Goal: Task Accomplishment & Management: Complete application form

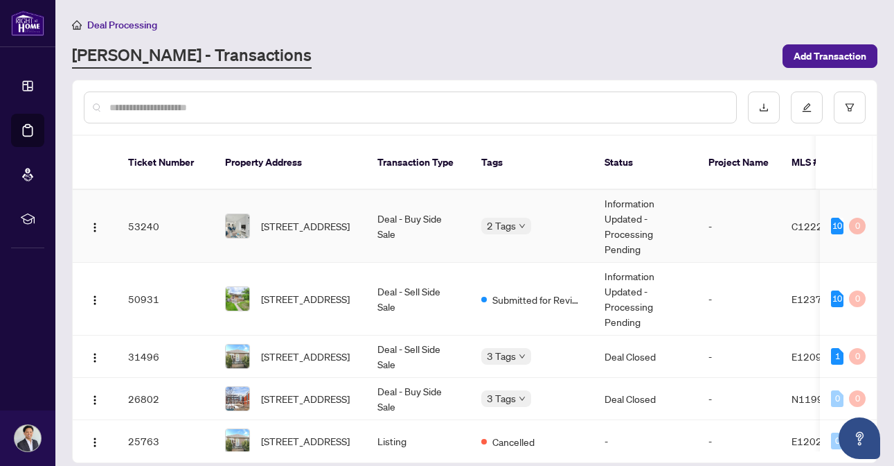
click at [200, 208] on td "53240" at bounding box center [165, 226] width 97 height 73
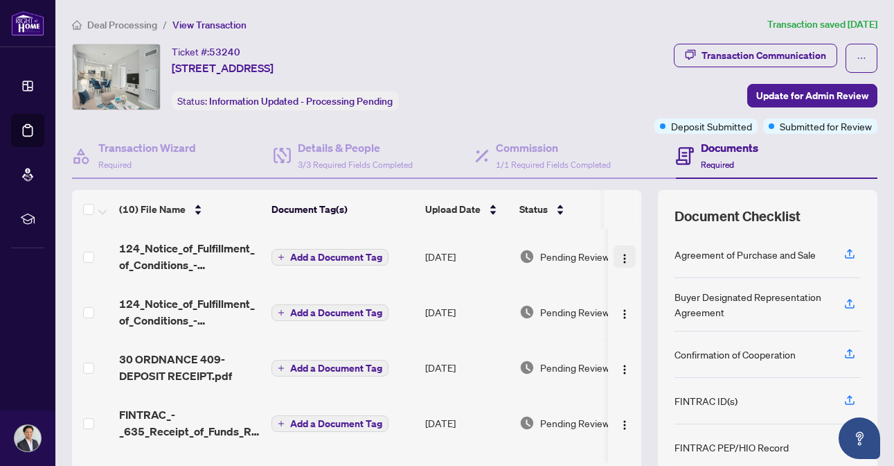
click at [623, 254] on img "button" at bounding box center [624, 258] width 11 height 11
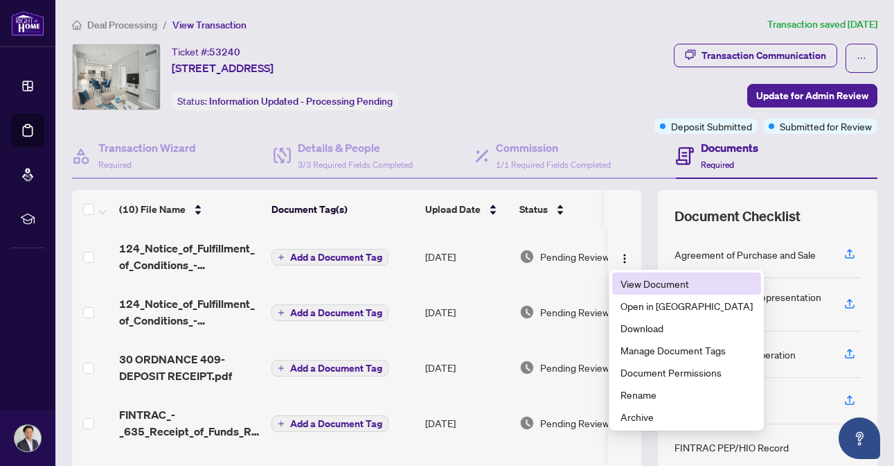
click at [640, 289] on span "View Document" at bounding box center [687, 283] width 132 height 15
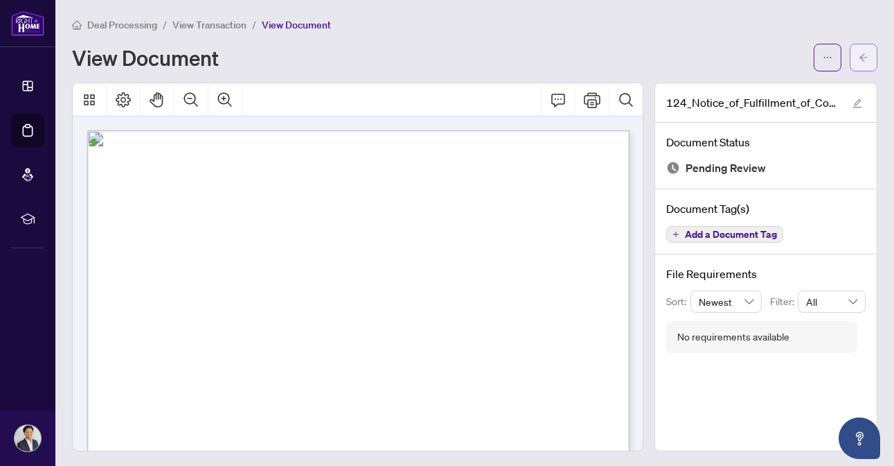
click at [870, 59] on button "button" at bounding box center [864, 58] width 28 height 28
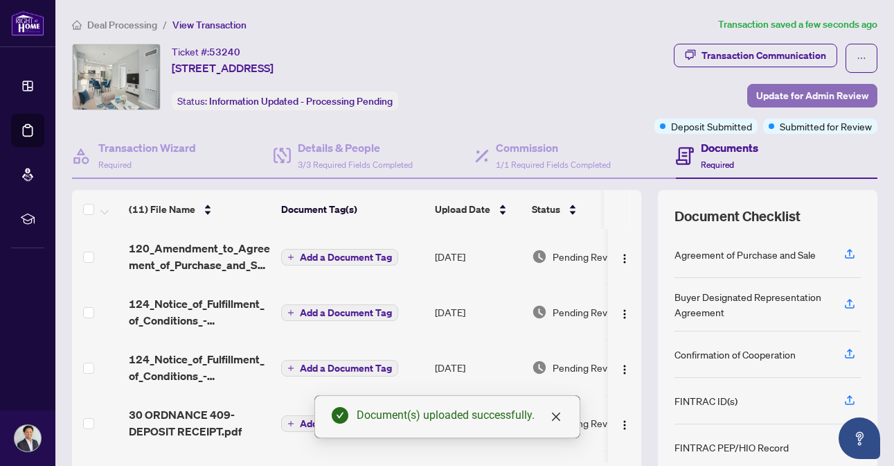
click at [783, 103] on span "Update for Admin Review" at bounding box center [812, 96] width 112 height 22
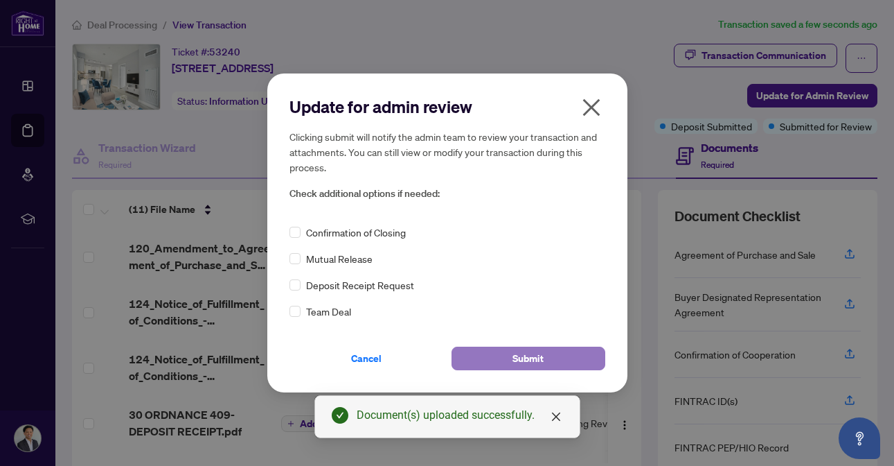
click at [513, 369] on button "Submit" at bounding box center [529, 358] width 154 height 24
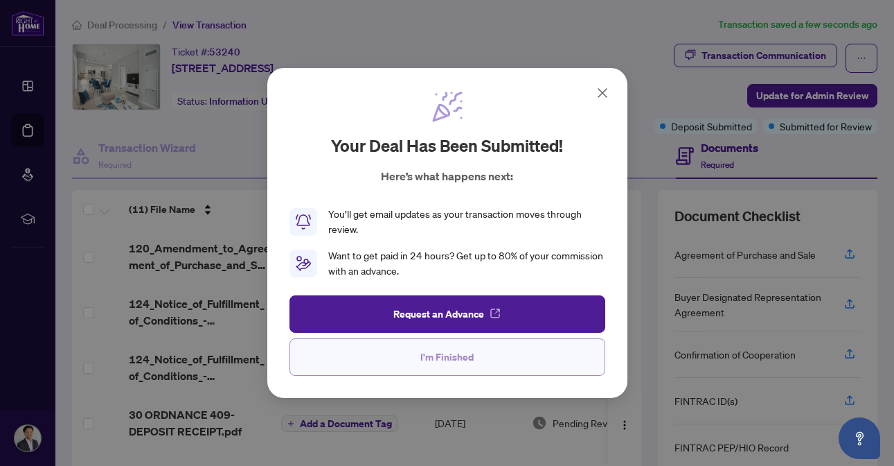
click at [450, 368] on button "I'm Finished" at bounding box center [448, 356] width 316 height 37
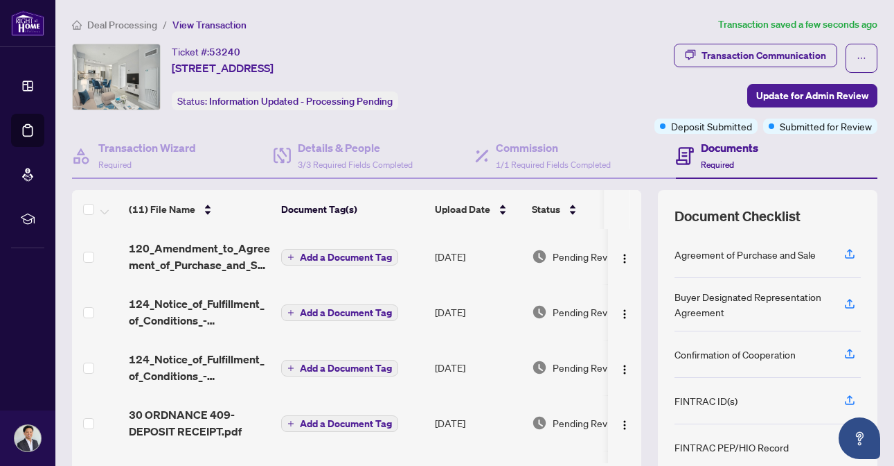
click at [124, 25] on span "Deal Processing" at bounding box center [122, 25] width 70 height 12
